Goal: Information Seeking & Learning: Find specific fact

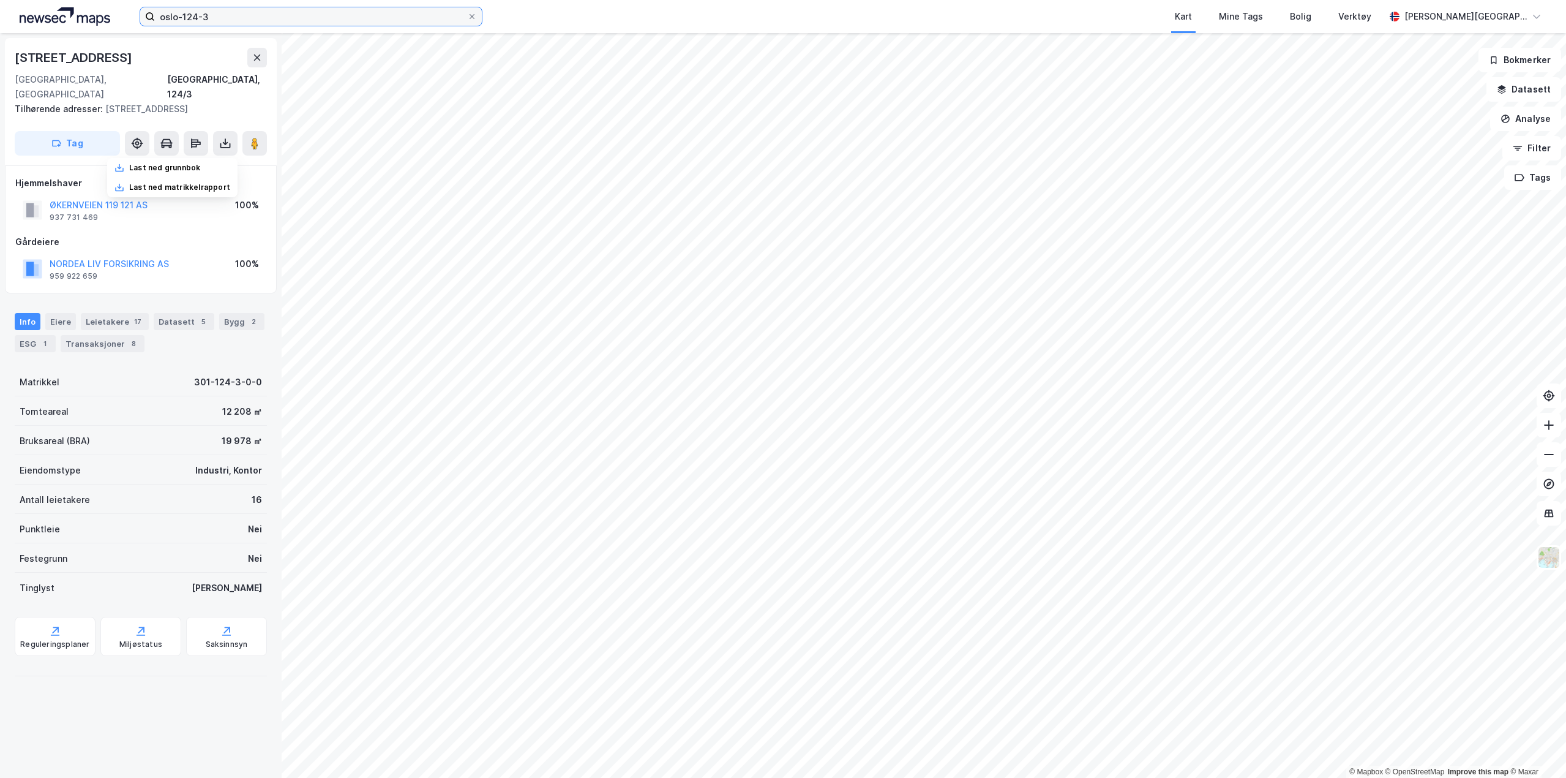
drag, startPoint x: 0, startPoint y: 0, endPoint x: 6, endPoint y: 29, distance: 29.9
click at [6, 29] on div "oslo-124-3 Kart Mine Tags Bolig Verktøy [PERSON_NAME][GEOGRAPHIC_DATA]" at bounding box center [783, 16] width 1566 height 33
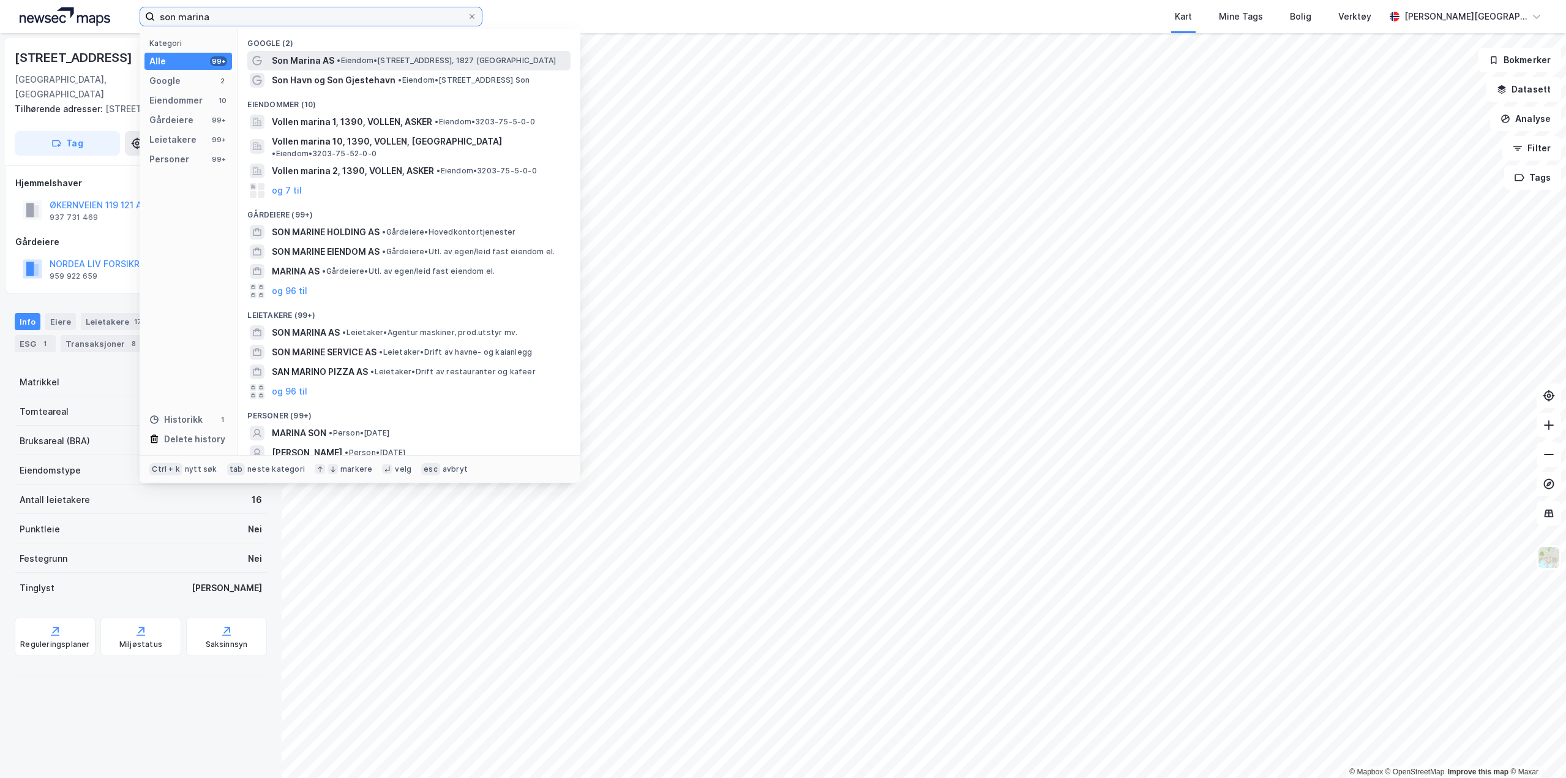
type input "son marina"
click at [375, 58] on span "• Eiendom • [STREET_ADDRESS], 1827 [GEOGRAPHIC_DATA]" at bounding box center [446, 61] width 219 height 10
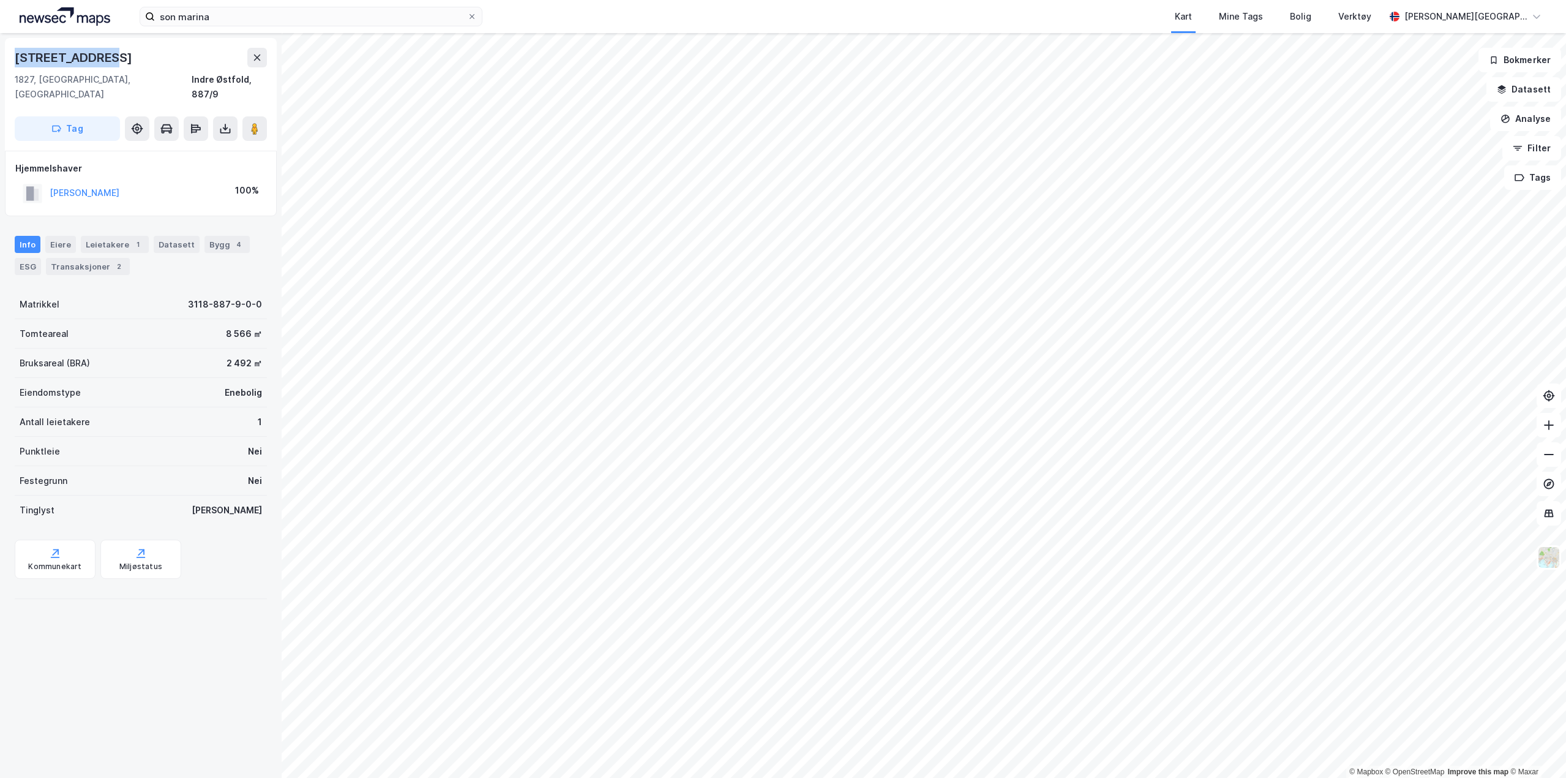
drag, startPoint x: 113, startPoint y: 59, endPoint x: 15, endPoint y: 59, distance: 97.4
click at [15, 59] on div "[STREET_ADDRESS]" at bounding box center [141, 58] width 252 height 20
copy div "[STREET_ADDRESS]"
